Goal: Find specific page/section

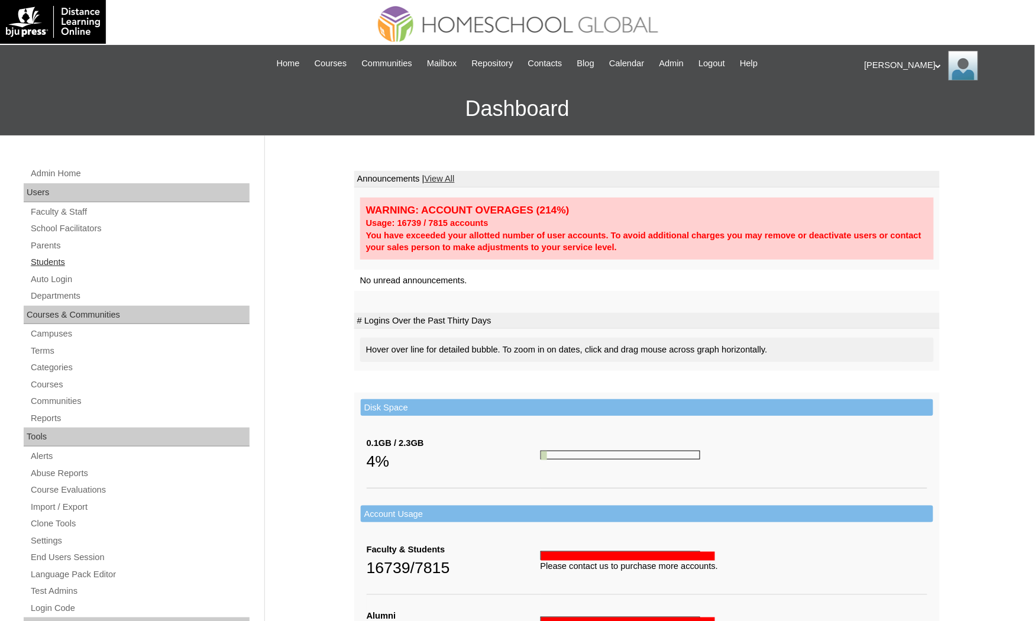
click at [61, 257] on link "Students" at bounding box center [140, 262] width 220 height 15
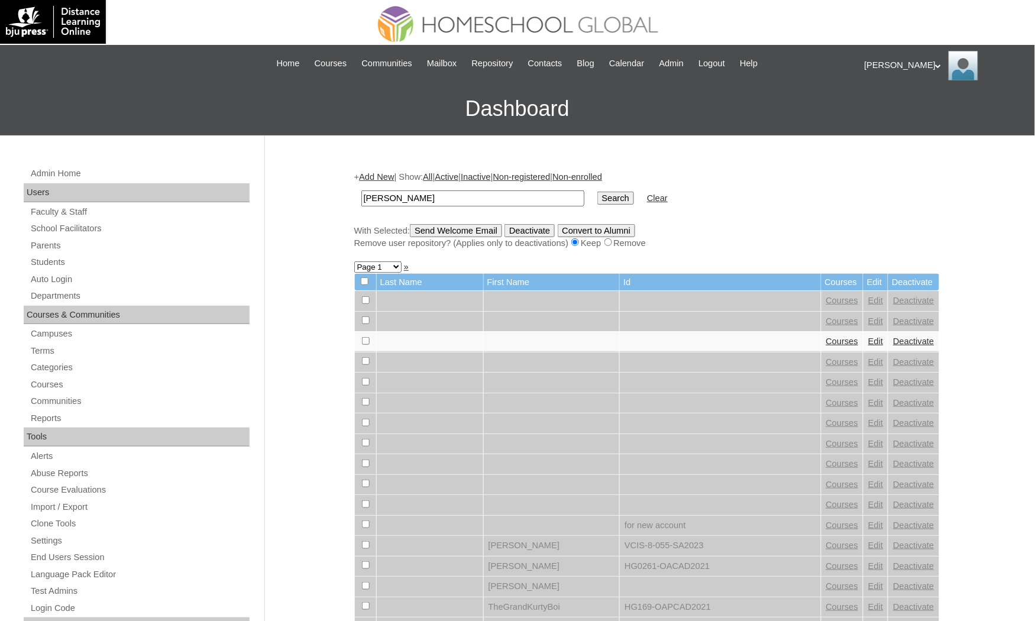
type input "[PERSON_NAME]"
click at [597, 192] on input "Search" at bounding box center [615, 198] width 37 height 13
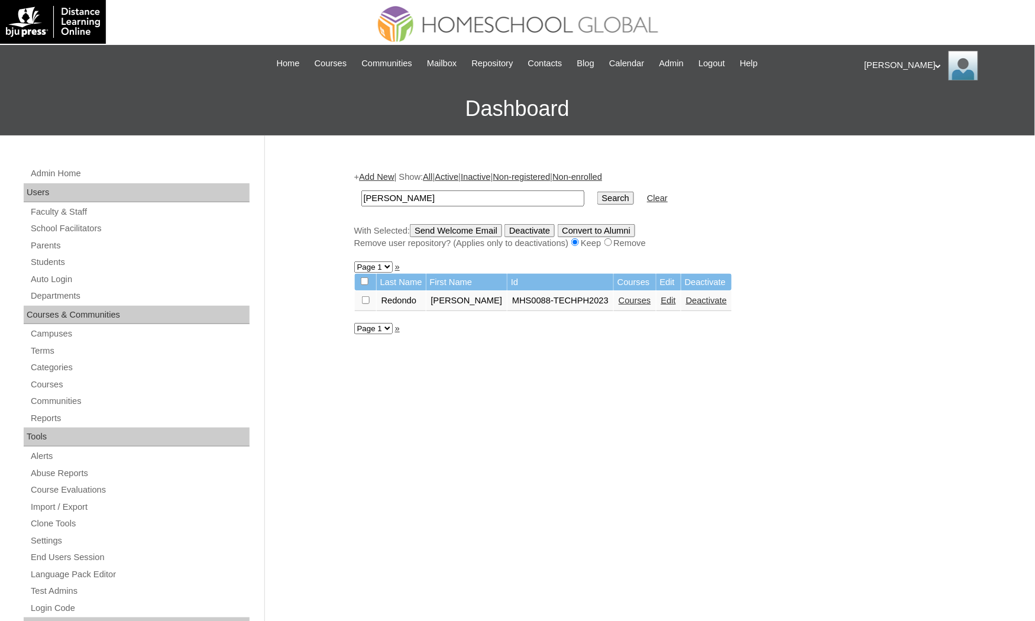
click at [619, 296] on link "Courses" at bounding box center [635, 300] width 33 height 9
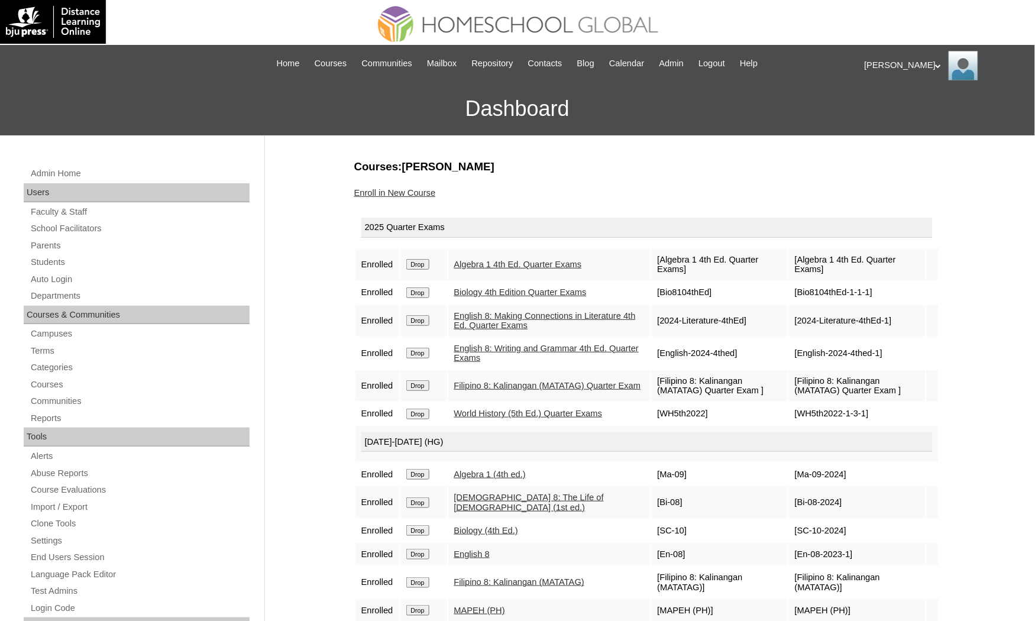
click at [1, 420] on div "Admin Home Users Faculty & Staff School Facilitators Parents Students Auto Logi…" at bounding box center [517, 542] width 1035 height 815
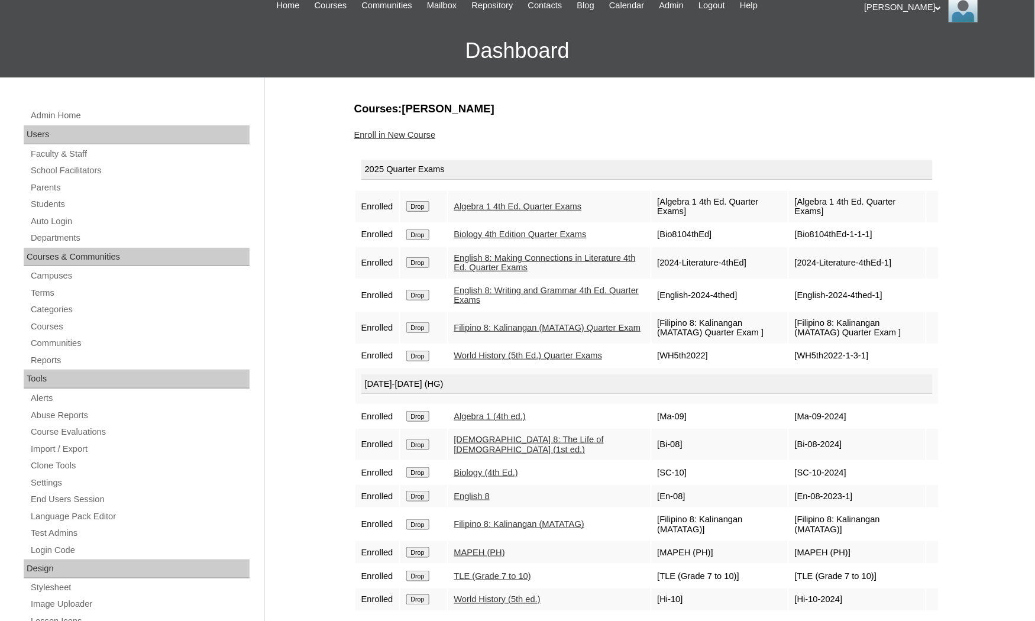
scroll to position [89, 0]
